Goal: Transaction & Acquisition: Book appointment/travel/reservation

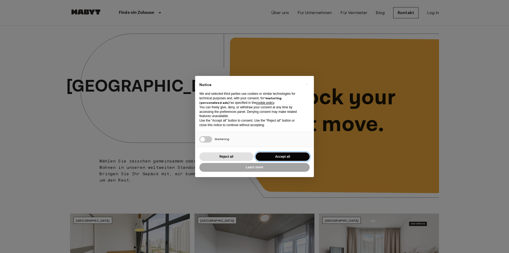
click at [272, 157] on button "Accept all" at bounding box center [282, 156] width 54 height 9
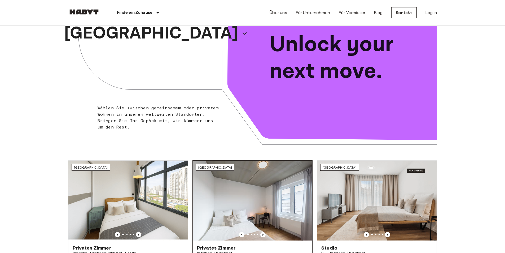
scroll to position [106, 0]
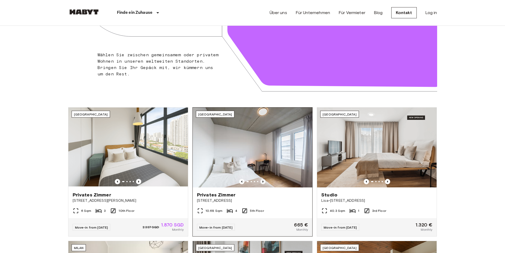
click at [263, 180] on icon "Previous image" at bounding box center [262, 181] width 5 height 5
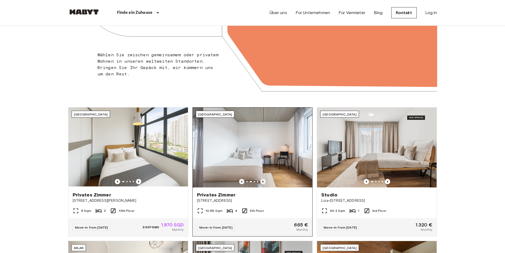
click at [263, 180] on icon "Previous image" at bounding box center [262, 181] width 5 height 5
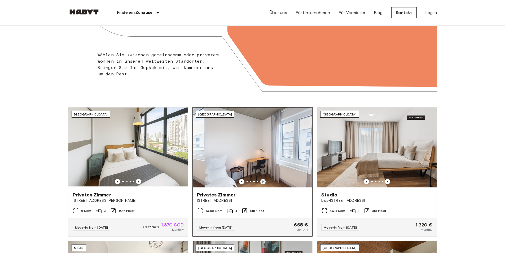
click at [263, 180] on icon "Previous image" at bounding box center [262, 181] width 5 height 5
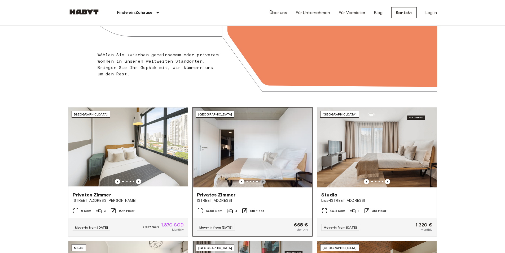
click at [263, 180] on icon "Previous image" at bounding box center [262, 181] width 5 height 5
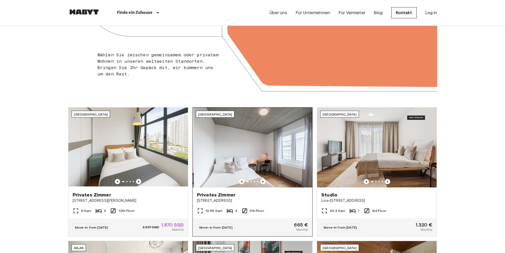
click at [273, 156] on img at bounding box center [254, 147] width 120 height 80
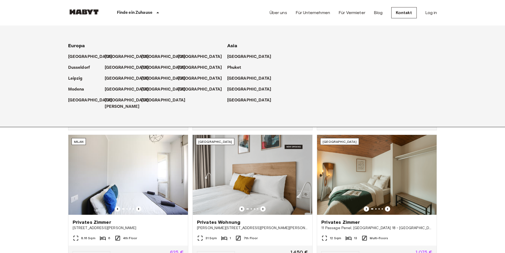
scroll to position [318, 0]
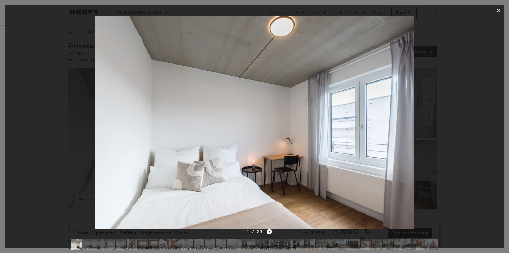
click at [271, 230] on icon "Next image" at bounding box center [269, 231] width 5 height 5
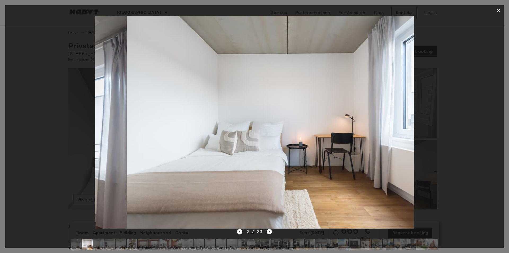
click at [269, 230] on icon "Next image" at bounding box center [269, 231] width 5 height 5
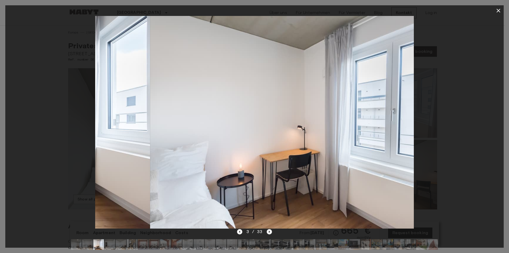
click at [269, 230] on icon "Next image" at bounding box center [269, 231] width 5 height 5
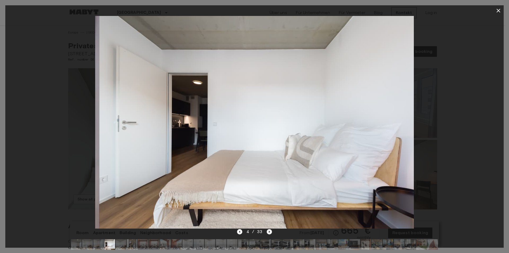
click at [269, 230] on icon "Next image" at bounding box center [269, 231] width 5 height 5
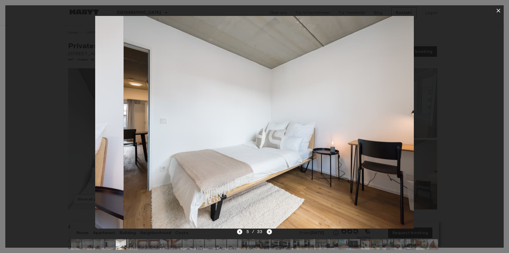
click at [269, 230] on icon "Next image" at bounding box center [269, 231] width 5 height 5
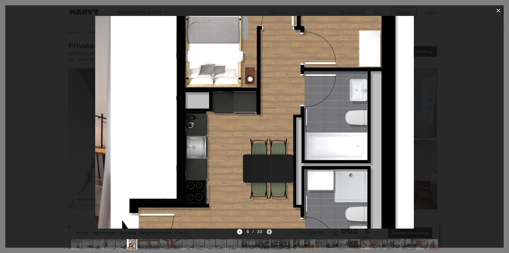
click at [269, 230] on icon "Next image" at bounding box center [269, 231] width 5 height 5
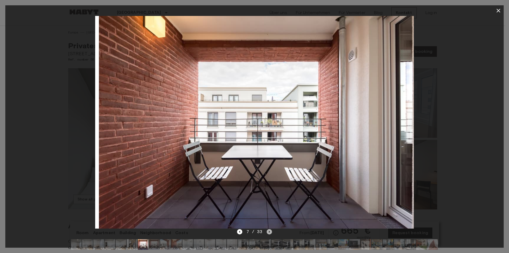
click at [269, 230] on icon "Next image" at bounding box center [269, 231] width 5 height 5
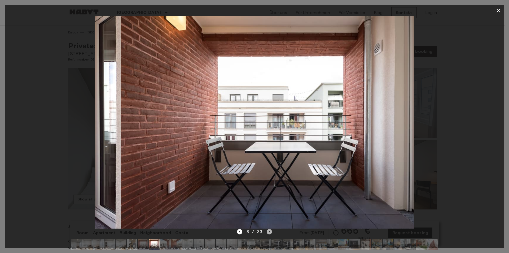
click at [269, 231] on icon "Next image" at bounding box center [269, 231] width 1 height 2
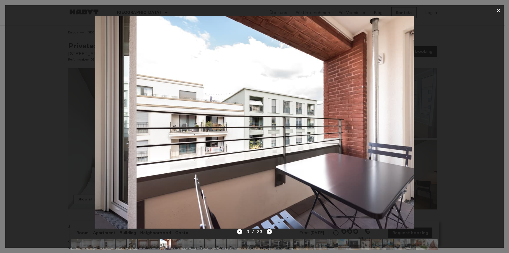
click at [269, 231] on icon "Next image" at bounding box center [269, 231] width 1 height 2
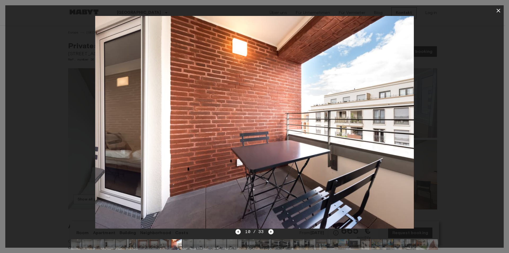
click at [269, 231] on icon "Next image" at bounding box center [270, 231] width 5 height 5
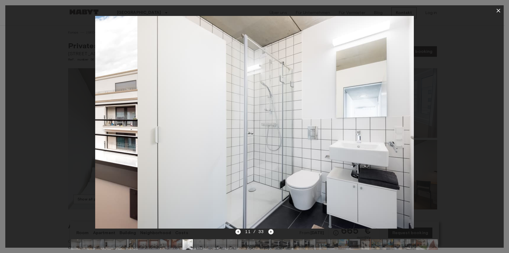
click at [269, 231] on icon "Next image" at bounding box center [270, 231] width 5 height 5
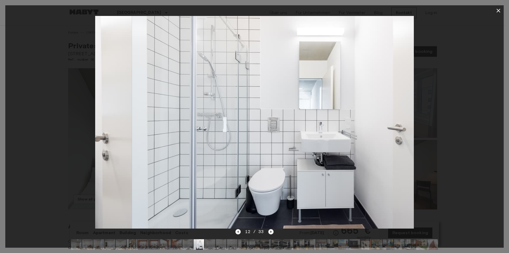
click at [269, 231] on icon "Next image" at bounding box center [270, 231] width 5 height 5
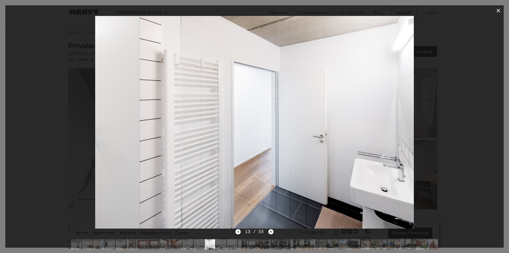
click at [269, 231] on icon "Next image" at bounding box center [270, 231] width 5 height 5
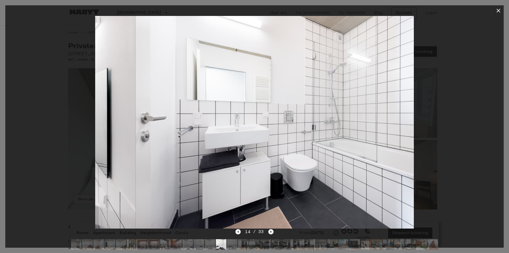
click at [269, 231] on icon "Next image" at bounding box center [270, 231] width 5 height 5
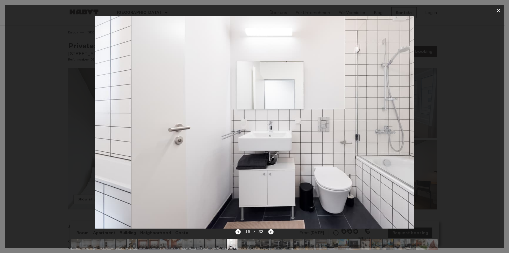
click at [269, 231] on icon "Next image" at bounding box center [270, 231] width 5 height 5
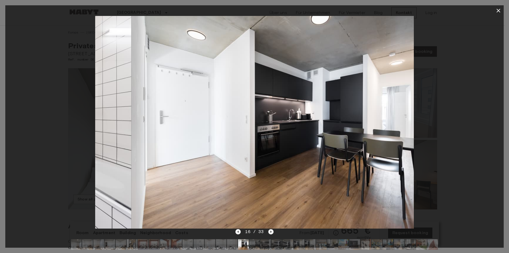
click at [269, 231] on icon "Next image" at bounding box center [270, 231] width 5 height 5
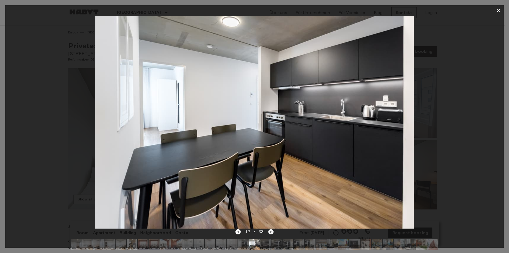
click at [269, 231] on icon "Next image" at bounding box center [270, 231] width 5 height 5
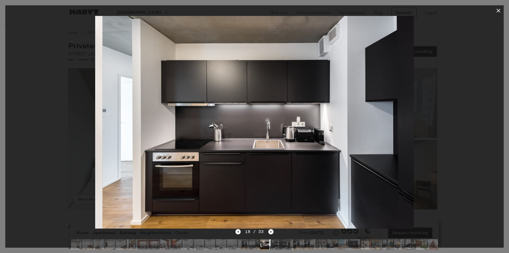
click at [269, 231] on icon "Next image" at bounding box center [270, 231] width 5 height 5
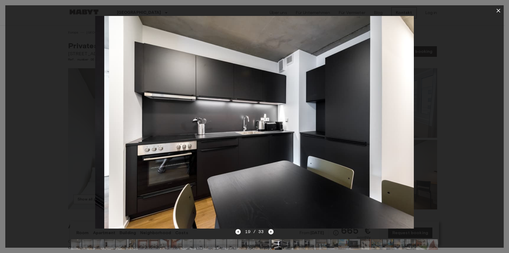
click at [269, 231] on icon "Next image" at bounding box center [270, 231] width 5 height 5
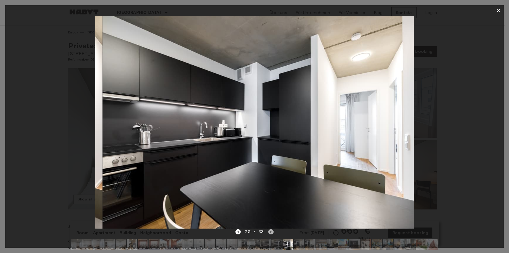
click at [269, 231] on icon "Next image" at bounding box center [270, 231] width 5 height 5
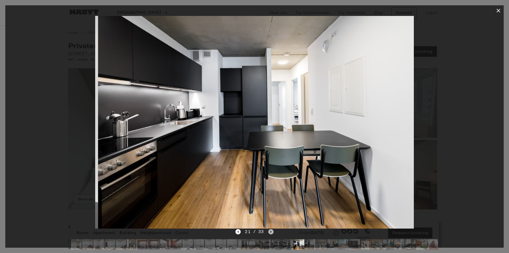
click at [269, 231] on icon "Next image" at bounding box center [270, 231] width 5 height 5
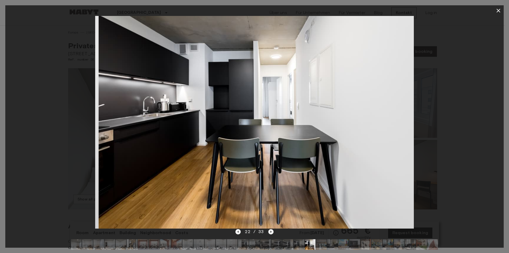
click at [269, 231] on icon "Next image" at bounding box center [270, 231] width 5 height 5
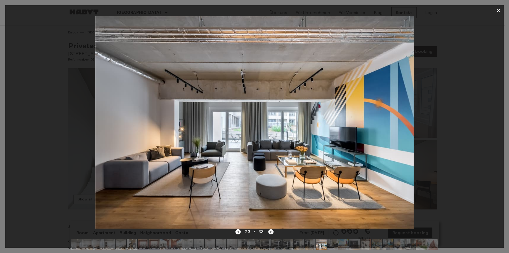
click at [272, 232] on icon "Next image" at bounding box center [270, 231] width 5 height 5
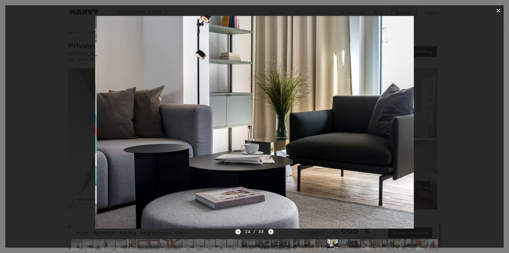
click at [271, 232] on icon "Next image" at bounding box center [270, 231] width 5 height 5
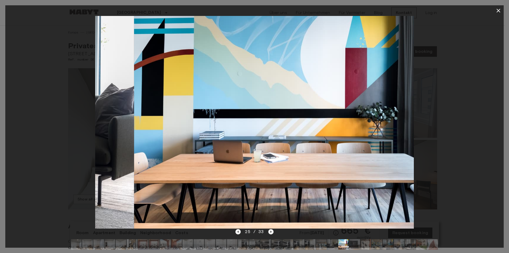
click at [271, 232] on icon "Next image" at bounding box center [270, 231] width 5 height 5
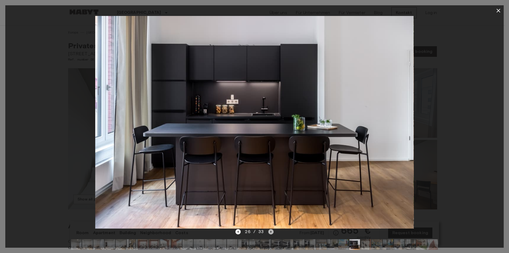
click at [271, 231] on icon "Next image" at bounding box center [270, 231] width 1 height 2
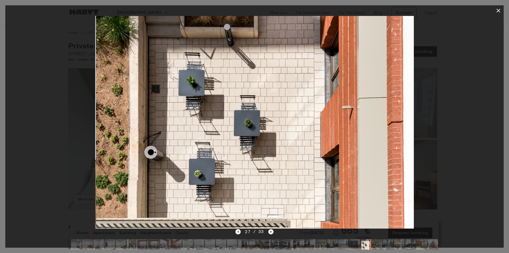
click at [271, 231] on icon "Next image" at bounding box center [270, 231] width 1 height 2
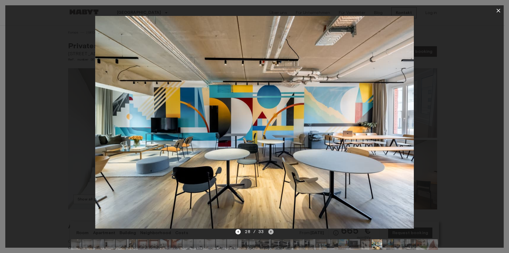
click at [271, 231] on icon "Next image" at bounding box center [270, 231] width 1 height 2
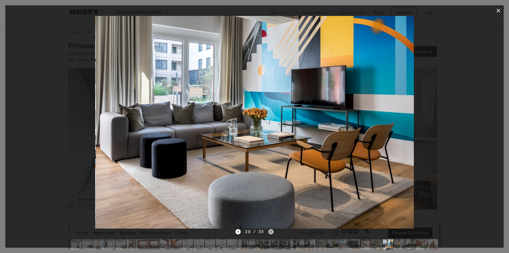
click at [271, 231] on icon "Next image" at bounding box center [270, 231] width 1 height 2
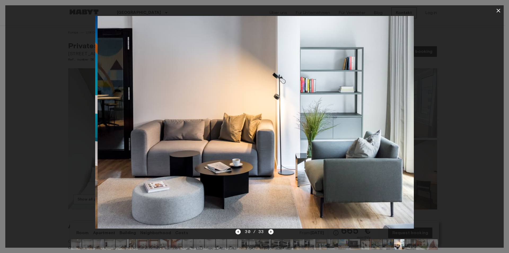
click at [271, 231] on icon "Next image" at bounding box center [270, 231] width 1 height 2
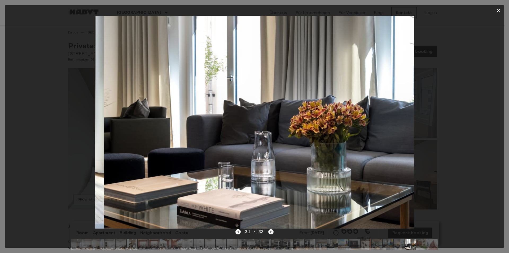
click at [271, 231] on icon "Next image" at bounding box center [270, 231] width 1 height 2
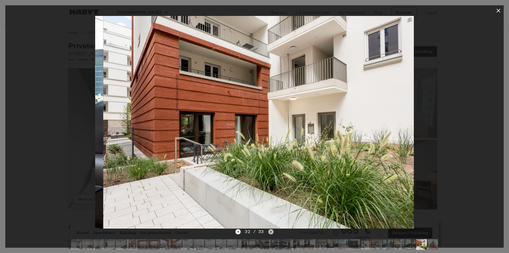
click at [271, 231] on icon "Next image" at bounding box center [270, 231] width 1 height 2
